Goal: Task Accomplishment & Management: Manage account settings

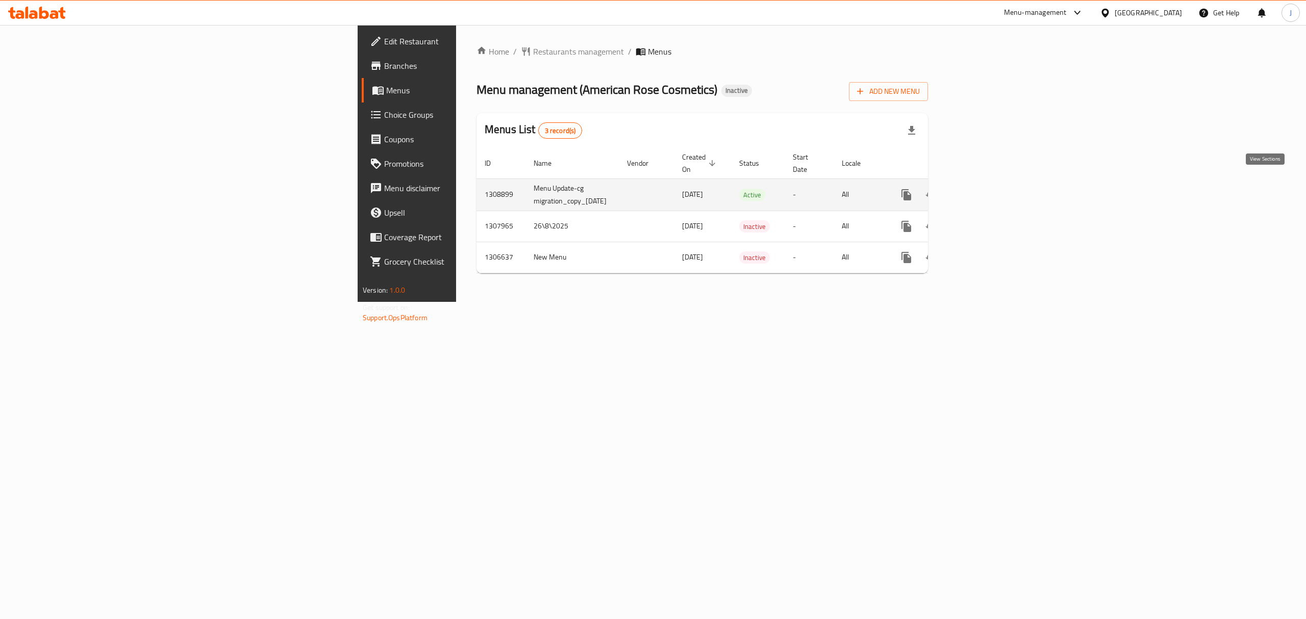
click at [986, 189] on icon "enhanced table" at bounding box center [980, 195] width 12 height 12
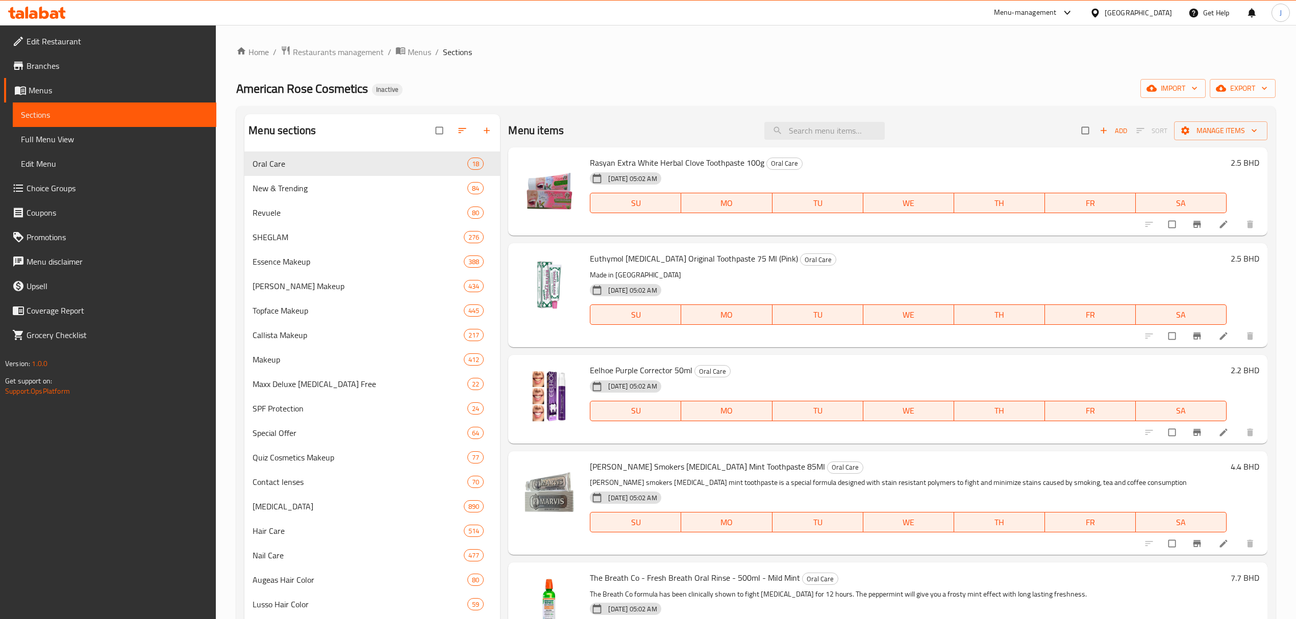
click at [591, 96] on div "American Rose Cosmetics Inactive import export" at bounding box center [755, 88] width 1039 height 19
click at [259, 52] on link "Home" at bounding box center [252, 52] width 33 height 12
